Goal: Information Seeking & Learning: Check status

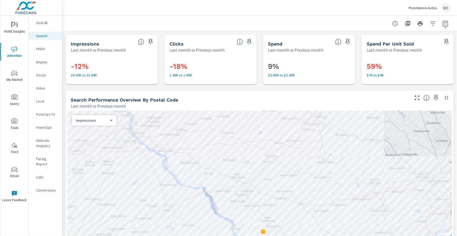
click at [14, 169] on icon "nav menu" at bounding box center [14, 169] width 6 height 5
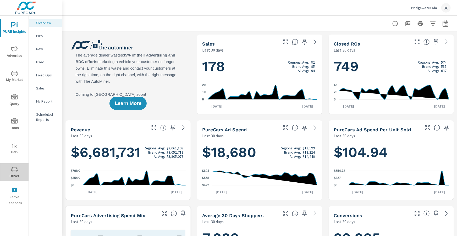
click at [17, 173] on span "Driver" at bounding box center [14, 173] width 25 height 13
